Goal: Information Seeking & Learning: Learn about a topic

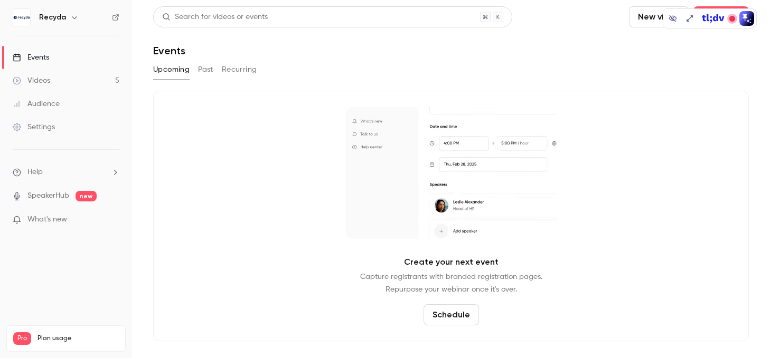
click at [205, 71] on button "Past" at bounding box center [205, 69] width 15 height 17
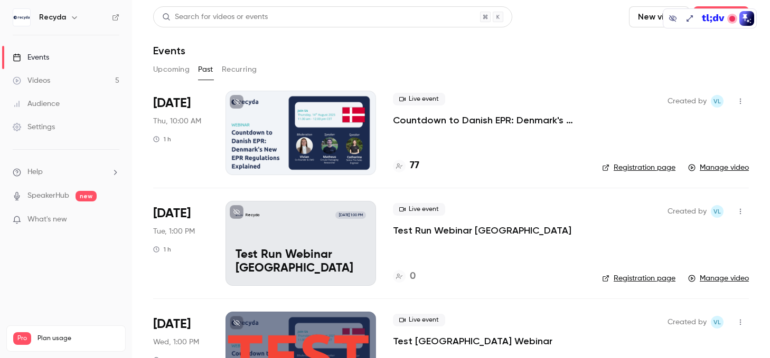
click at [274, 129] on div at bounding box center [300, 133] width 150 height 84
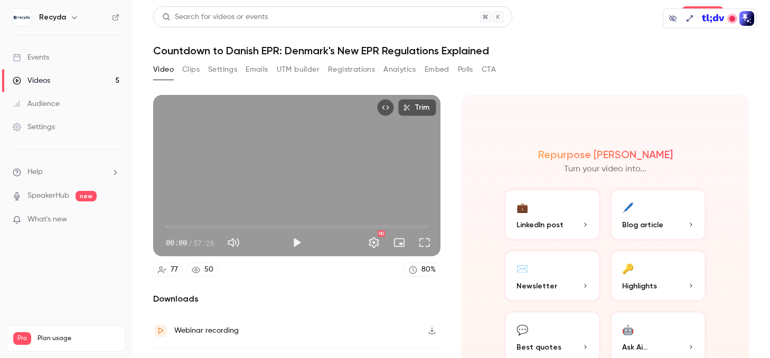
click at [396, 72] on button "Analytics" at bounding box center [399, 69] width 33 height 17
